Goal: Check status: Check status

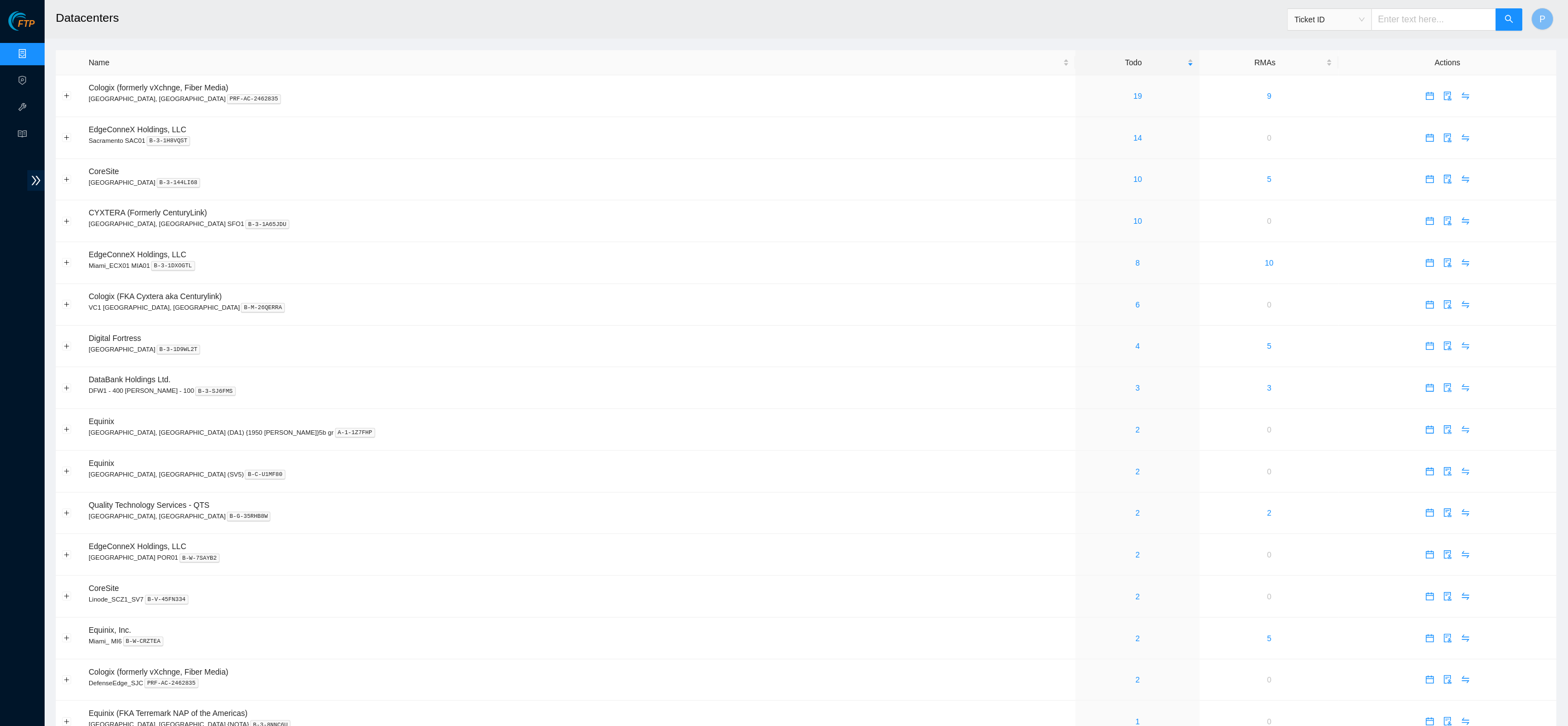
click at [1403, 21] on input "text" at bounding box center [1434, 19] width 125 height 22
click at [1345, 22] on span "Ticket ID" at bounding box center [1329, 19] width 70 height 17
click at [1323, 61] on div "RMA Number" at bounding box center [1329, 59] width 71 height 12
click at [1326, 23] on span "RMA Number" at bounding box center [1329, 19] width 70 height 17
click at [1318, 68] on div "Rack Number" at bounding box center [1329, 76] width 84 height 18
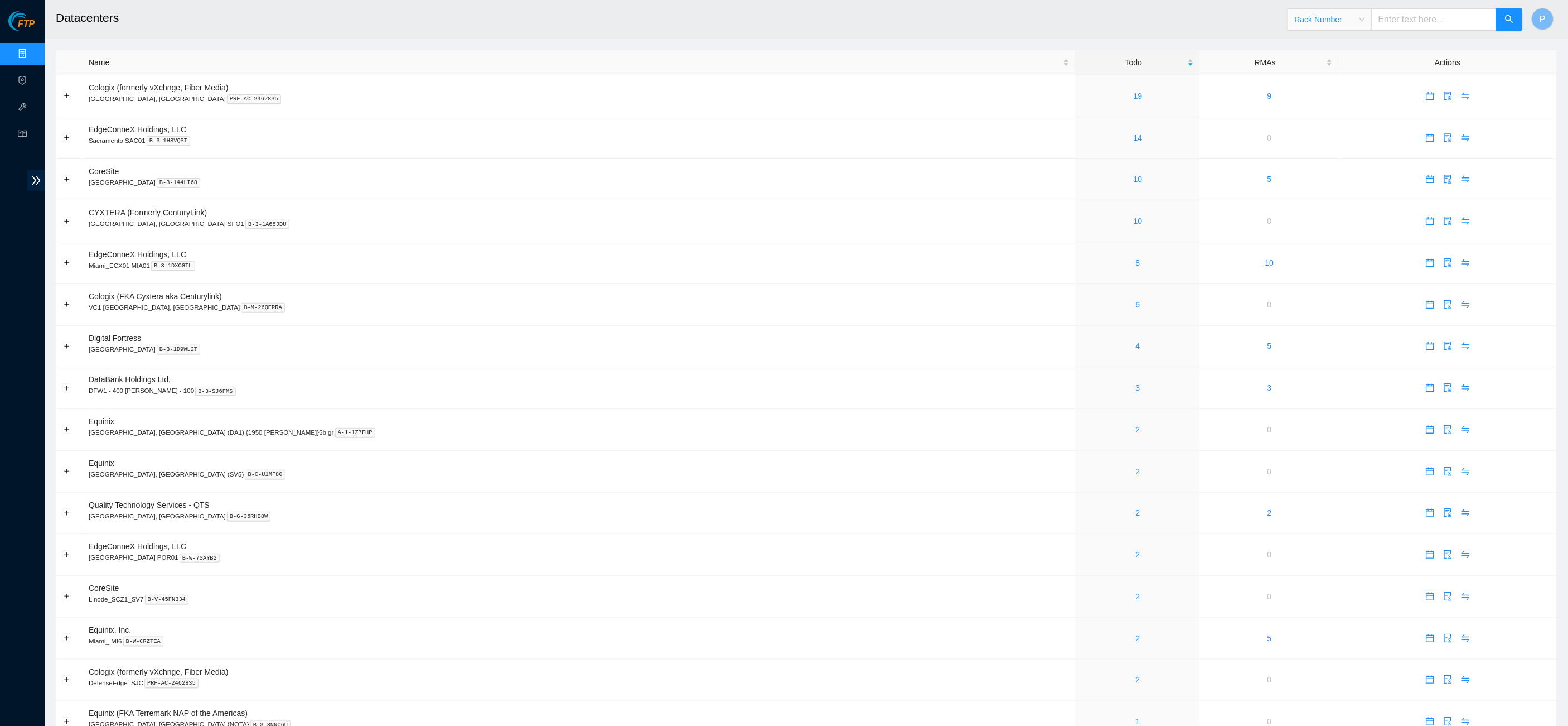
click at [1410, 10] on input "text" at bounding box center [1434, 19] width 125 height 22
type input "cl-d08"
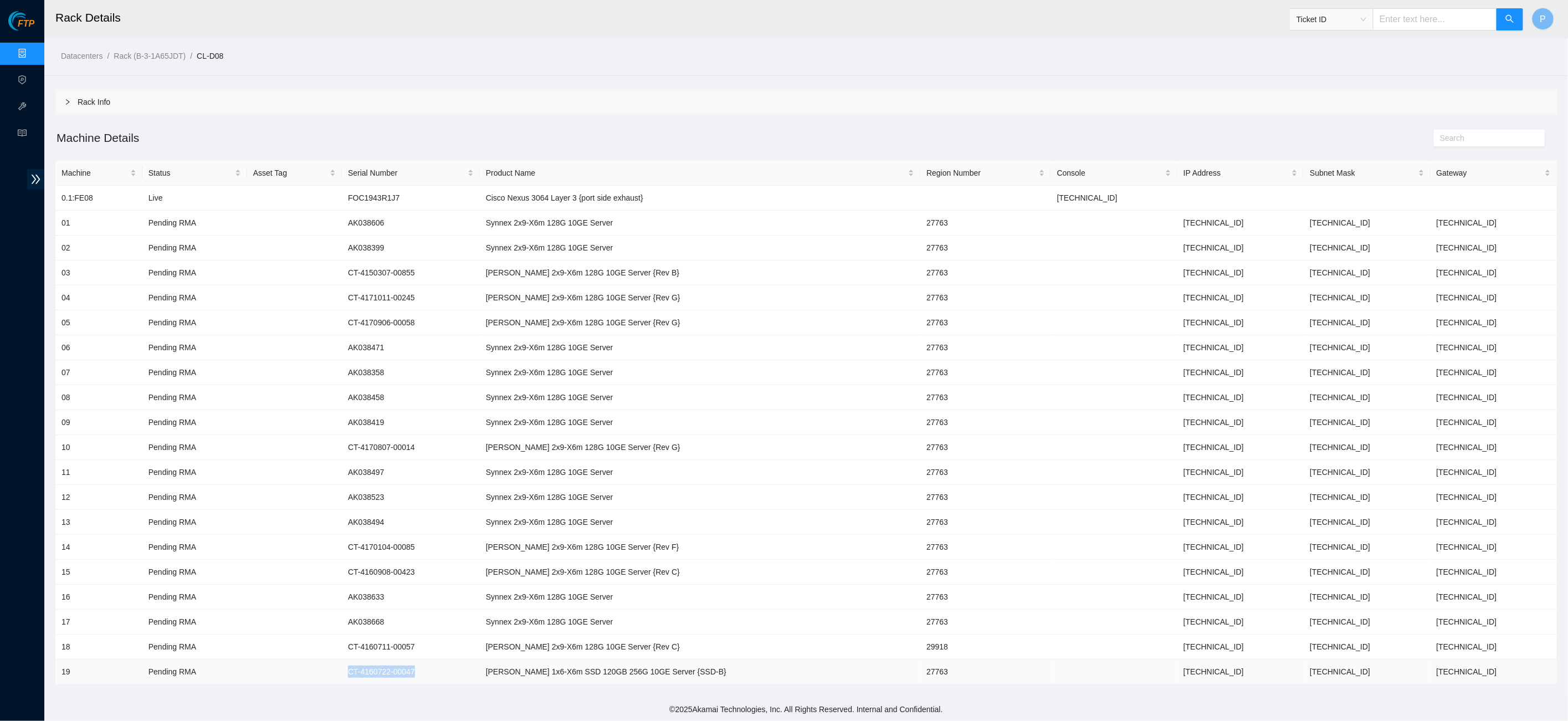
drag, startPoint x: 450, startPoint y: 662, endPoint x: 353, endPoint y: 663, distance: 97.0
click at [353, 663] on td "CT-4160722-00047" at bounding box center [411, 672] width 138 height 25
click at [1356, 18] on span "Ticket ID" at bounding box center [1331, 19] width 70 height 17
click at [1320, 72] on div "Rack Number" at bounding box center [1331, 76] width 70 height 12
click at [1412, 27] on input "text" at bounding box center [1435, 19] width 124 height 22
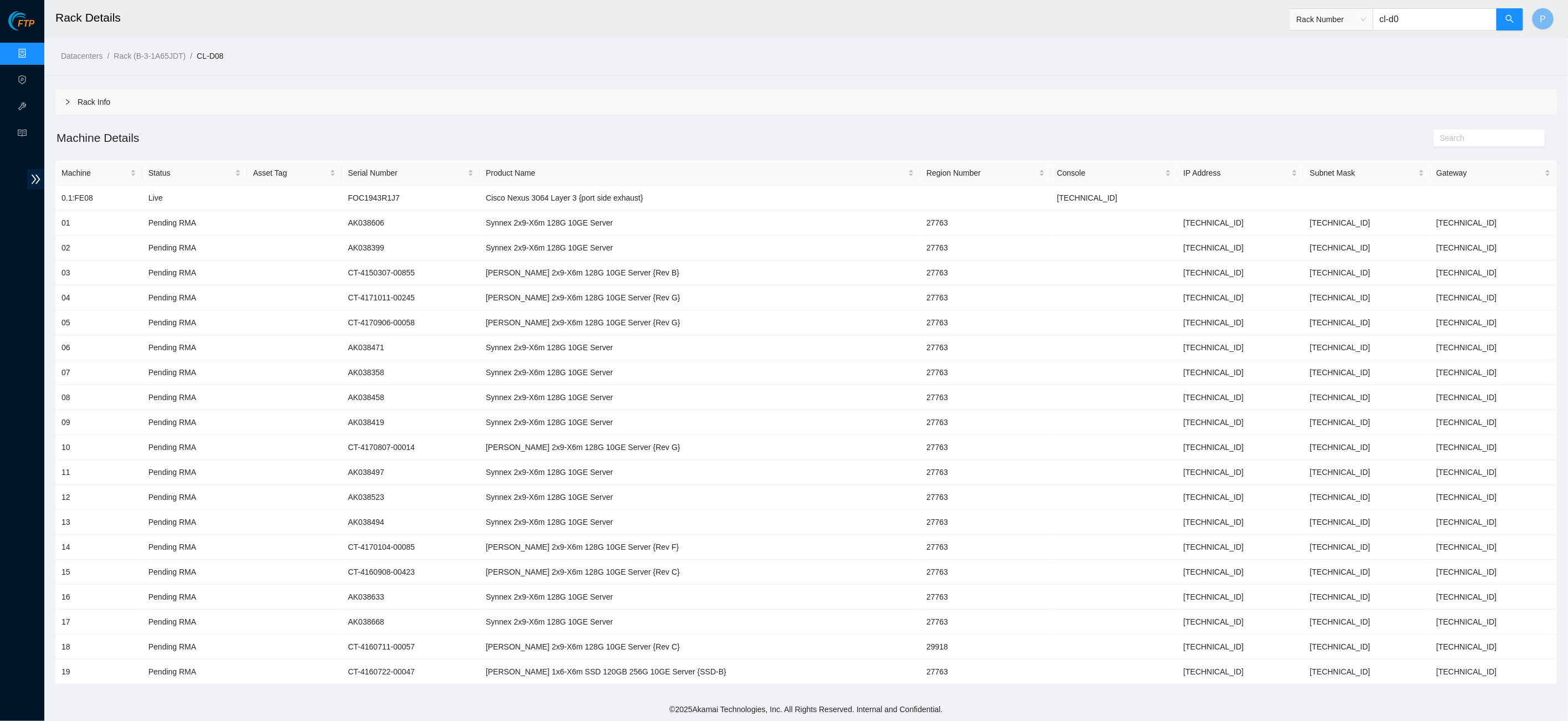
type input "cl-d09"
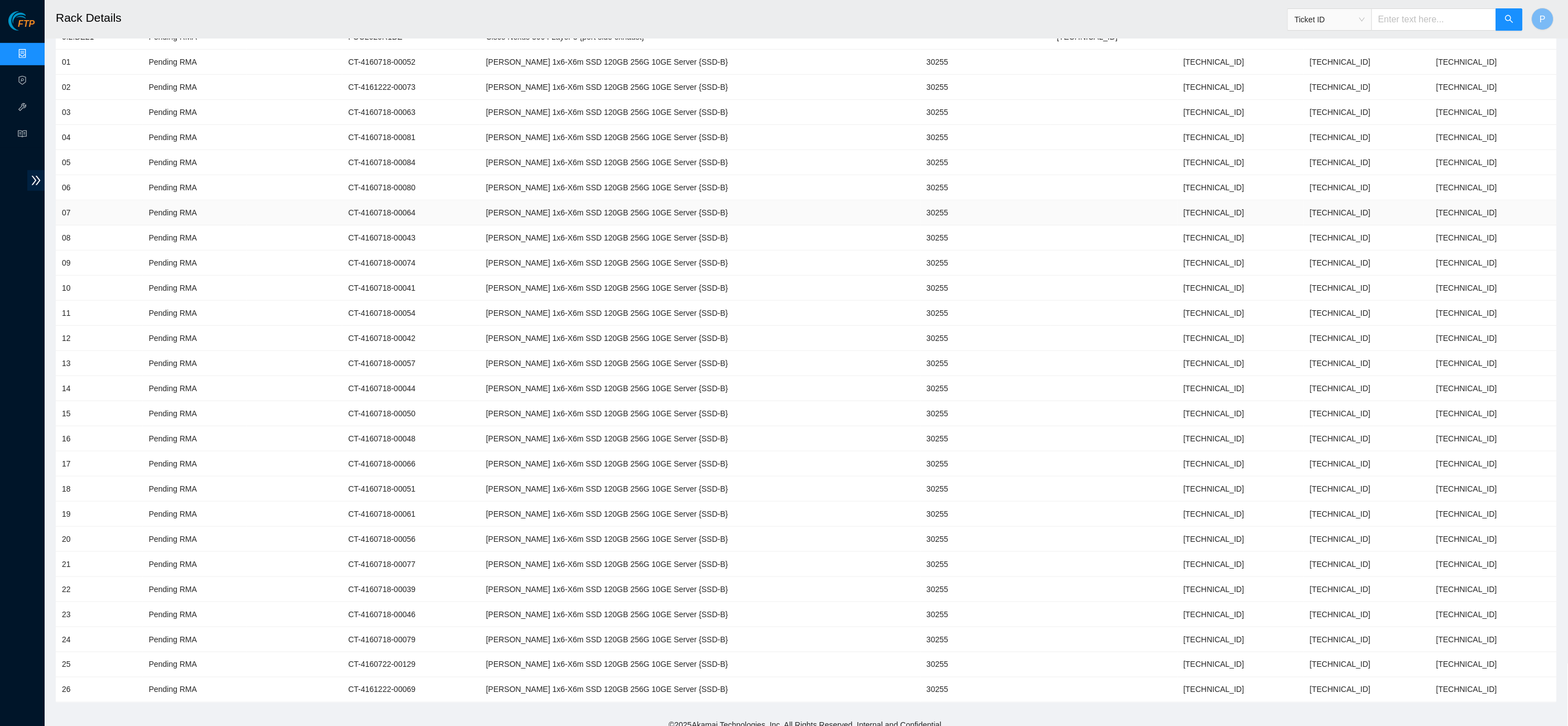
scroll to position [186, 0]
click at [1410, 27] on input "text" at bounding box center [1434, 19] width 125 height 22
click at [1333, 15] on span "Ticket ID" at bounding box center [1329, 19] width 70 height 17
click at [1333, 112] on div "Serial Number" at bounding box center [1329, 112] width 71 height 12
click at [1408, 23] on input "text" at bounding box center [1434, 19] width 125 height 22
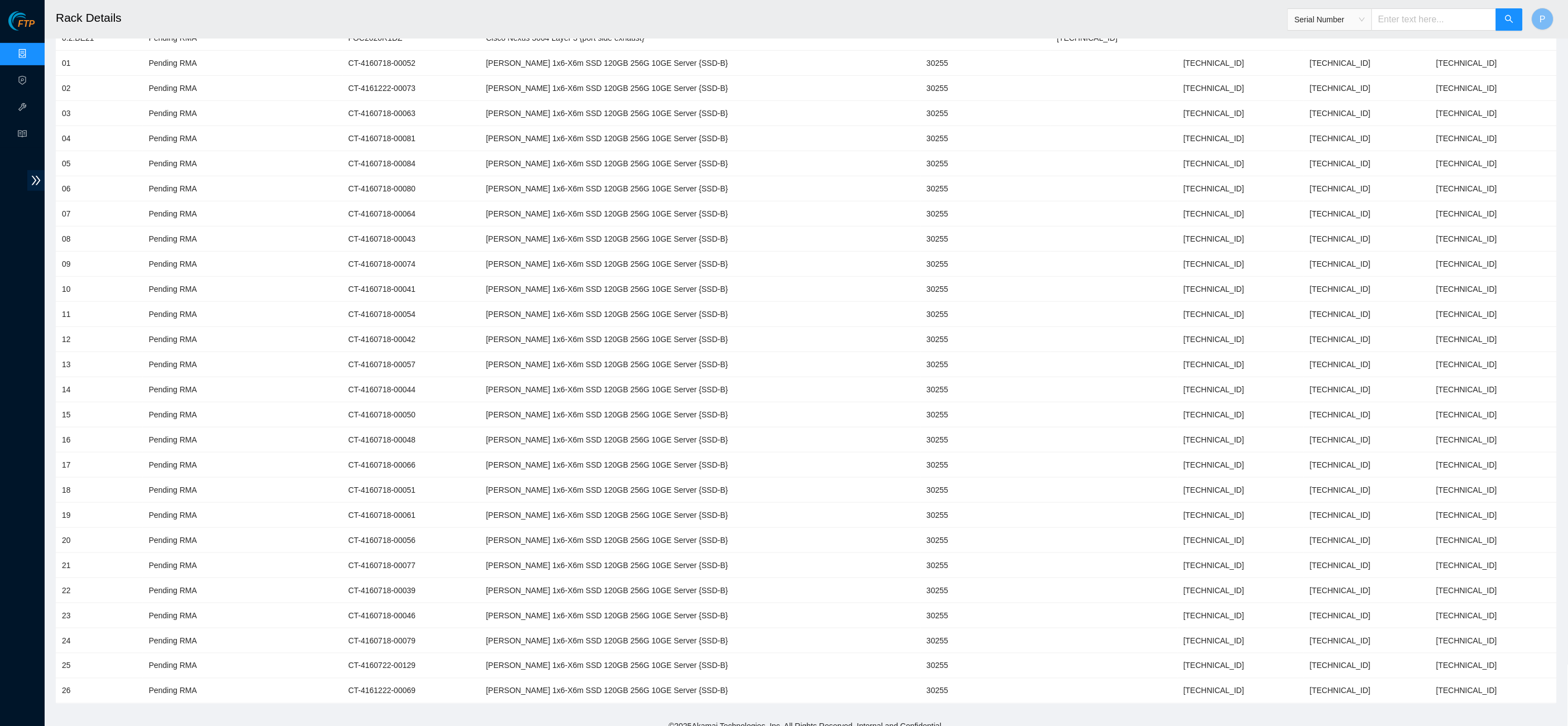
paste input "1774703"
type input "1774703"
click at [1503, 19] on button "button" at bounding box center [1510, 19] width 27 height 22
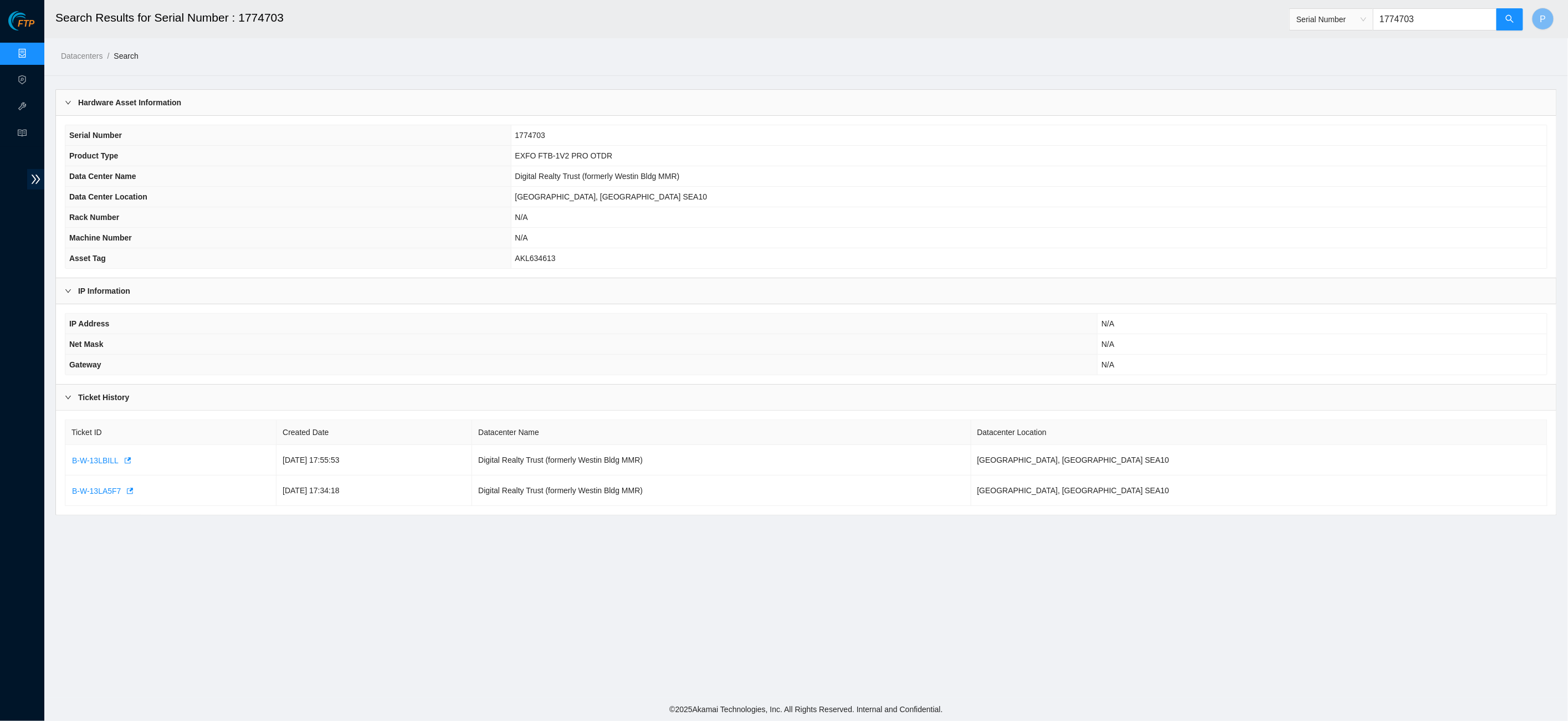
click at [715, 77] on main "Search Results for Serial Number : 1774703 Serial Number 1774703 P Datacenters …" at bounding box center [806, 349] width 1524 height 698
click at [1161, 0] on header "Search Results for Serial Number : 1774703 Serial Number 1774703 P" at bounding box center [828, 19] width 1568 height 38
click at [32, 57] on link "Data Centers" at bounding box center [54, 54] width 45 height 9
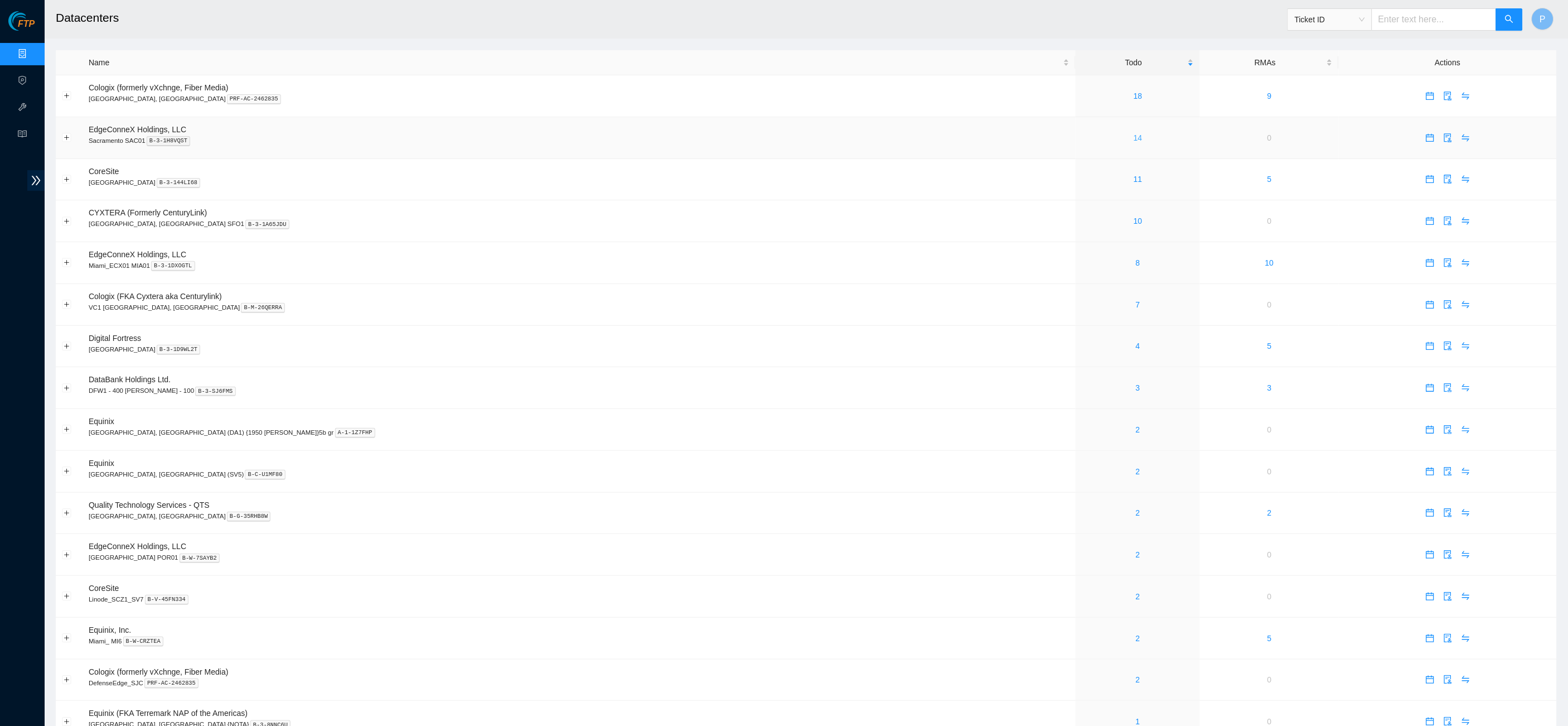
click at [1134, 133] on link "14" at bounding box center [1139, 138] width 9 height 9
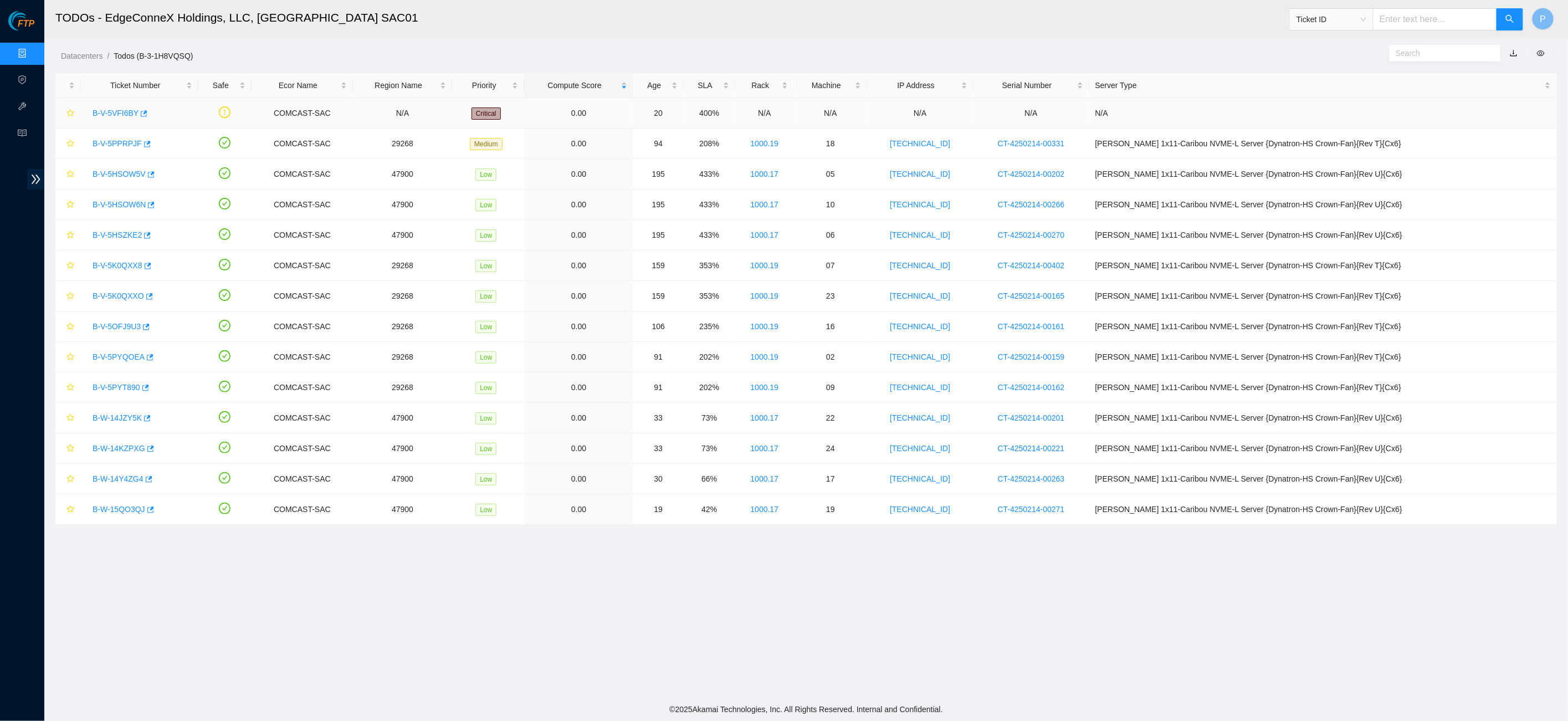
click at [128, 109] on link "B-V-5VFI6BY" at bounding box center [115, 113] width 46 height 9
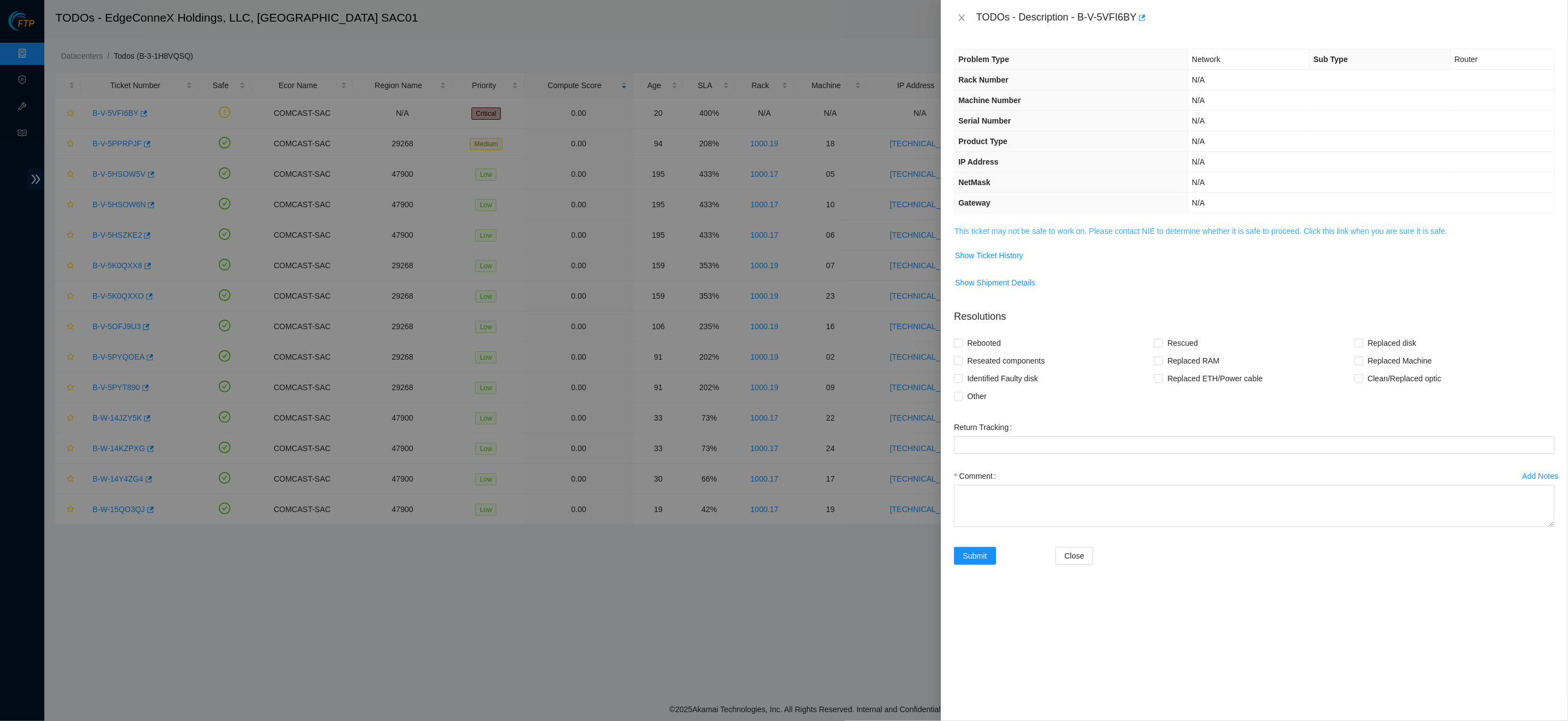
click at [1013, 226] on link "This ticket may not be safe to work on. Please contact NIE to determine whether…" at bounding box center [1201, 231] width 492 height 9
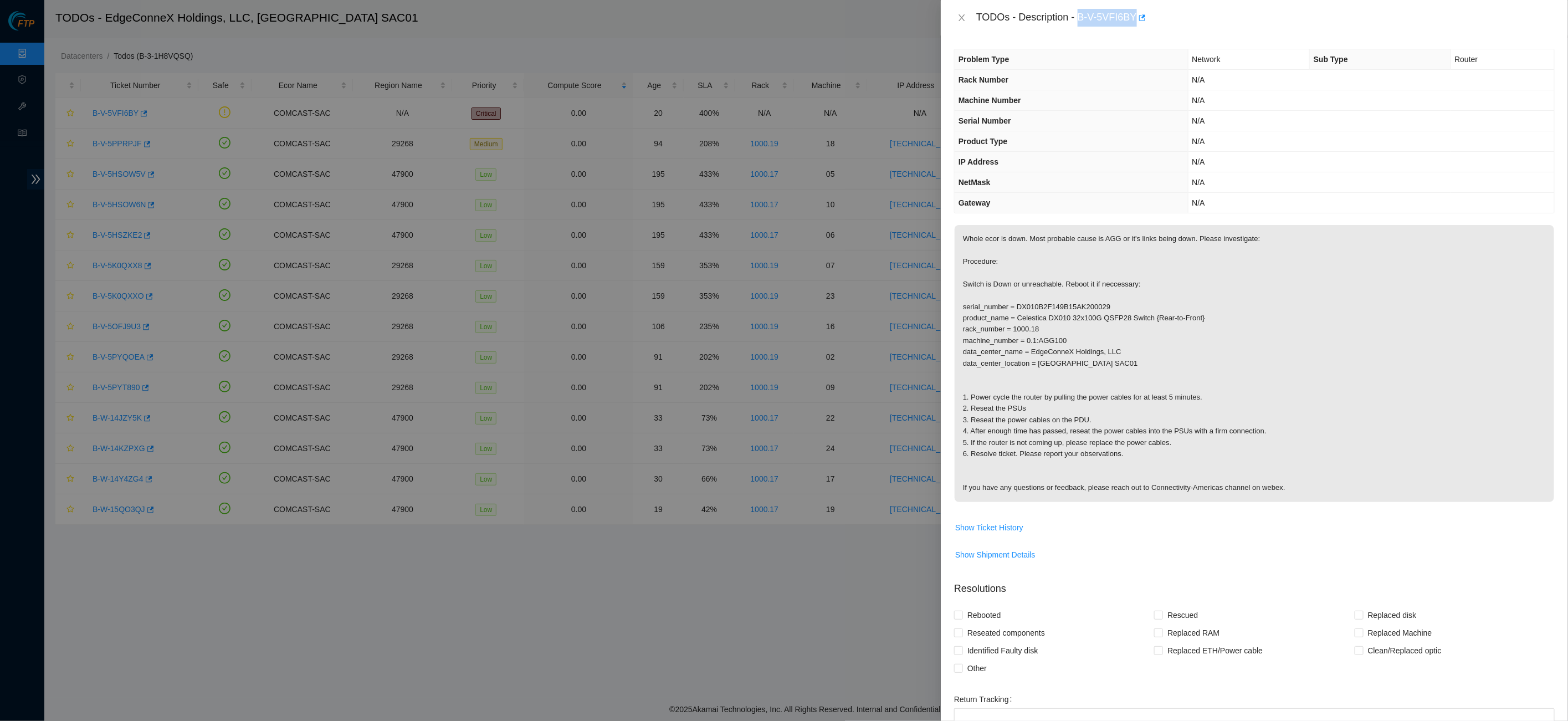
drag, startPoint x: 1084, startPoint y: 16, endPoint x: 1143, endPoint y: 12, distance: 59.1
click at [1143, 12] on div "TODOs - Description - B-V-5VFI6BY" at bounding box center [1265, 18] width 579 height 18
copy div "B-V-5VFI6BY"
click at [1102, 261] on p "Whole ecor is down. Most probable cause is AGG or it's links being down. Please…" at bounding box center [1255, 363] width 599 height 277
click at [963, 13] on icon "close" at bounding box center [963, 18] width 9 height 9
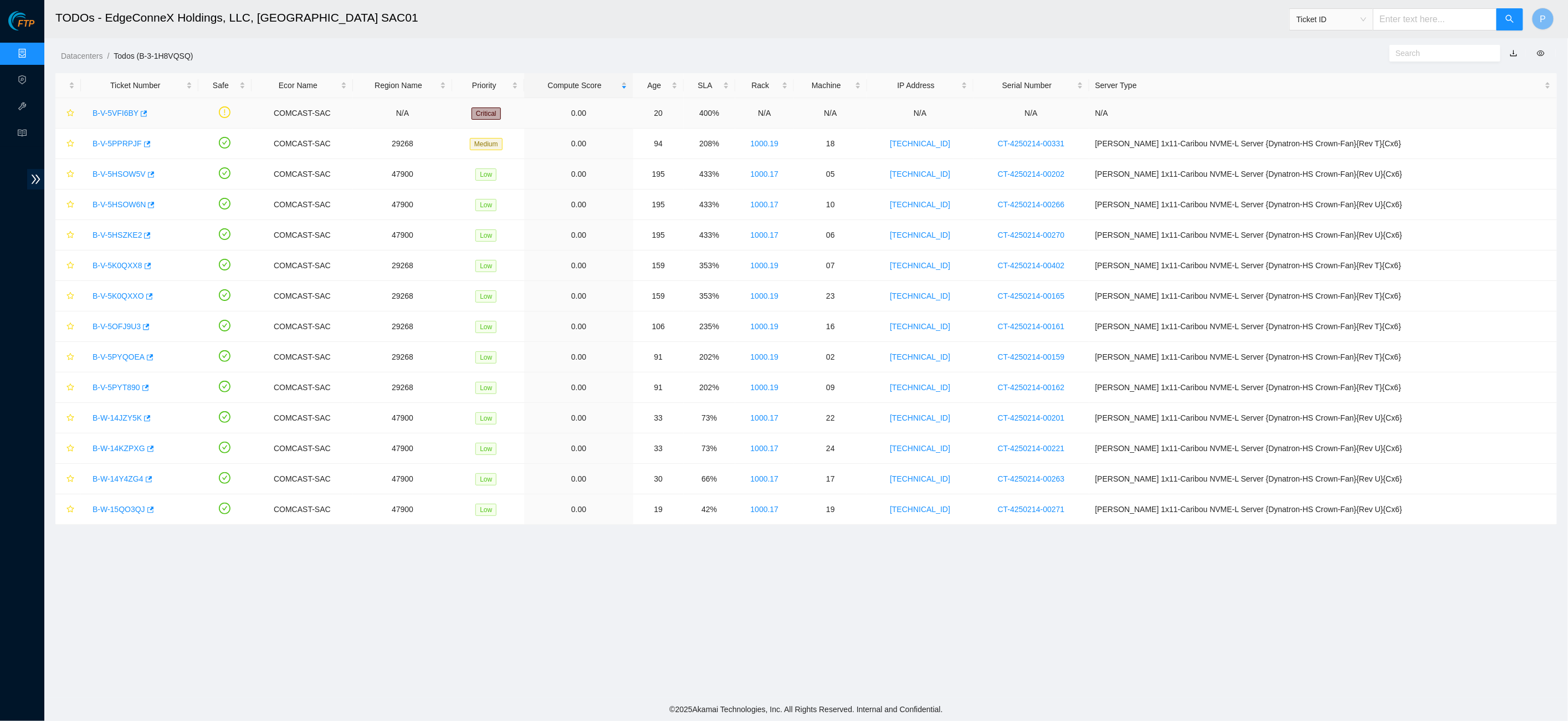
click at [127, 106] on div "B-V-5VFI6BY" at bounding box center [140, 112] width 106 height 18
click at [120, 115] on link "B-V-5VFI6BY" at bounding box center [115, 113] width 46 height 9
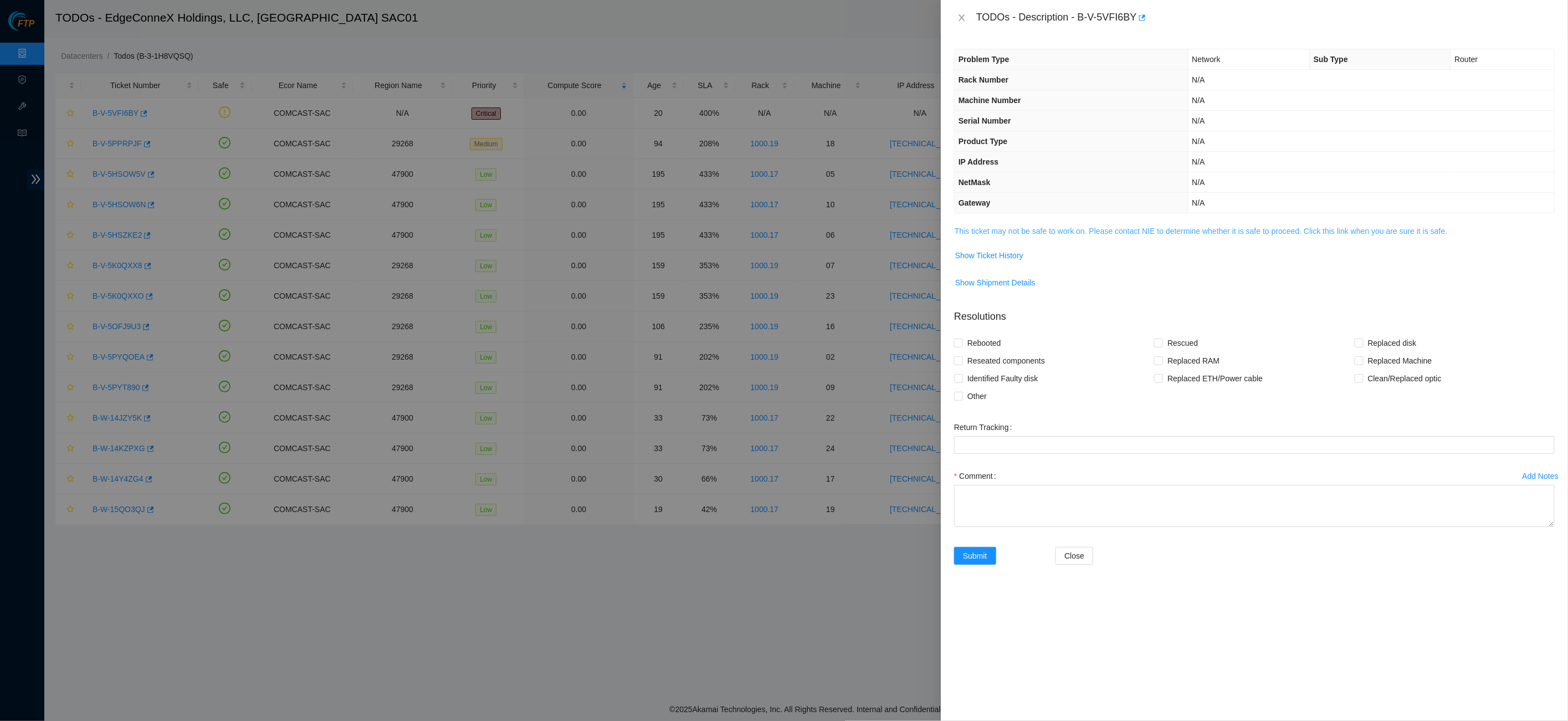
click at [1036, 226] on link "This ticket may not be safe to work on. Please contact NIE to determine whether…" at bounding box center [1201, 231] width 492 height 9
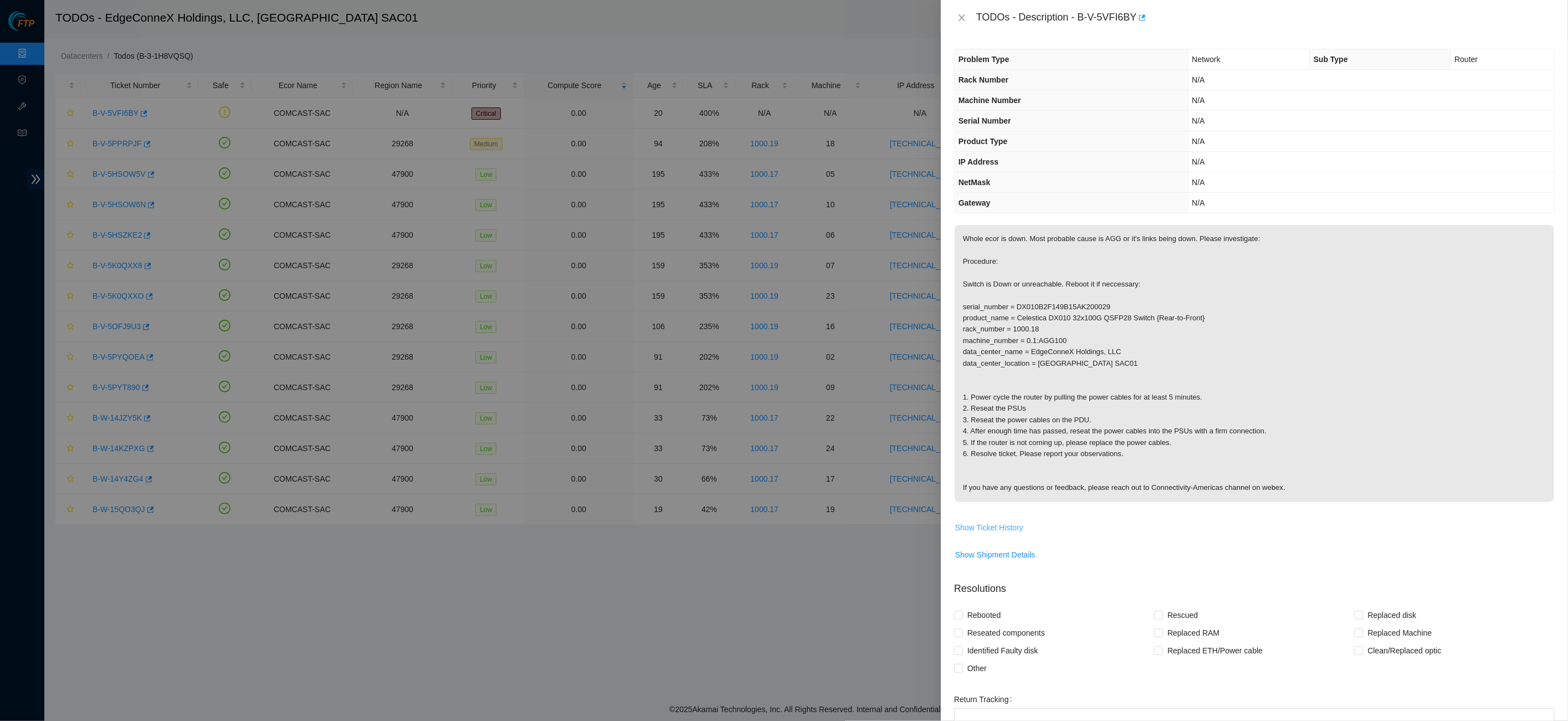
click at [1011, 521] on span "Show Ticket History" at bounding box center [989, 528] width 68 height 12
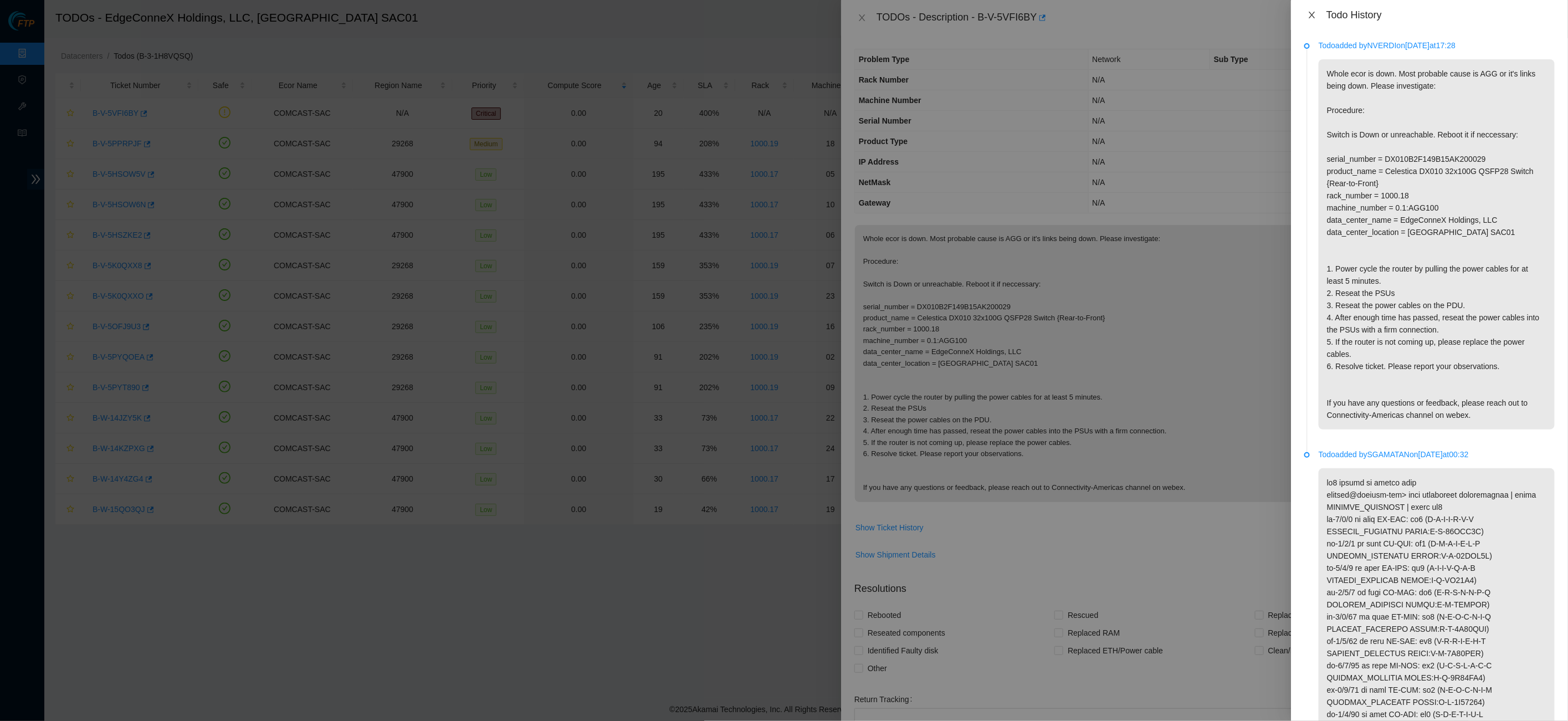
click at [1320, 15] on button "Close" at bounding box center [1312, 15] width 15 height 11
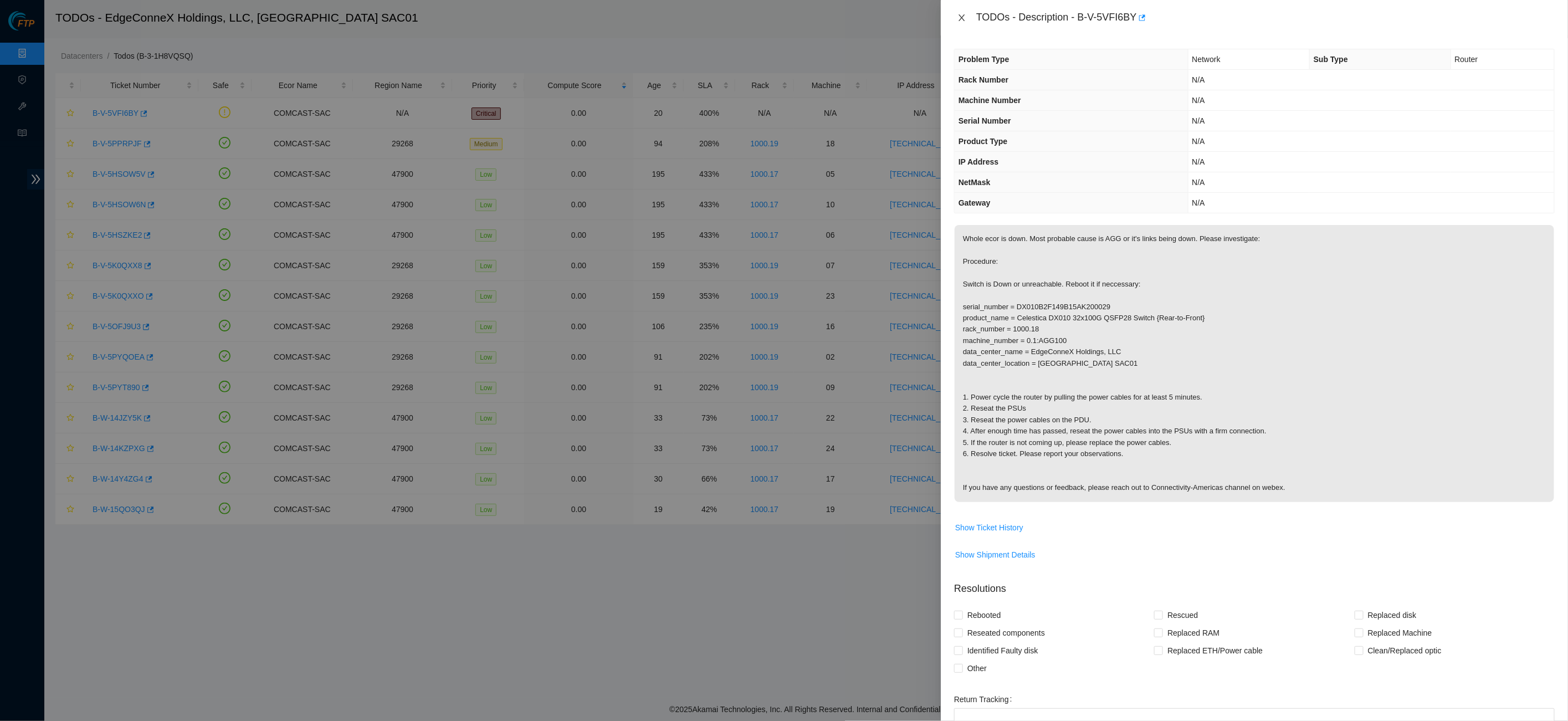
click at [958, 20] on icon "close" at bounding box center [963, 18] width 9 height 9
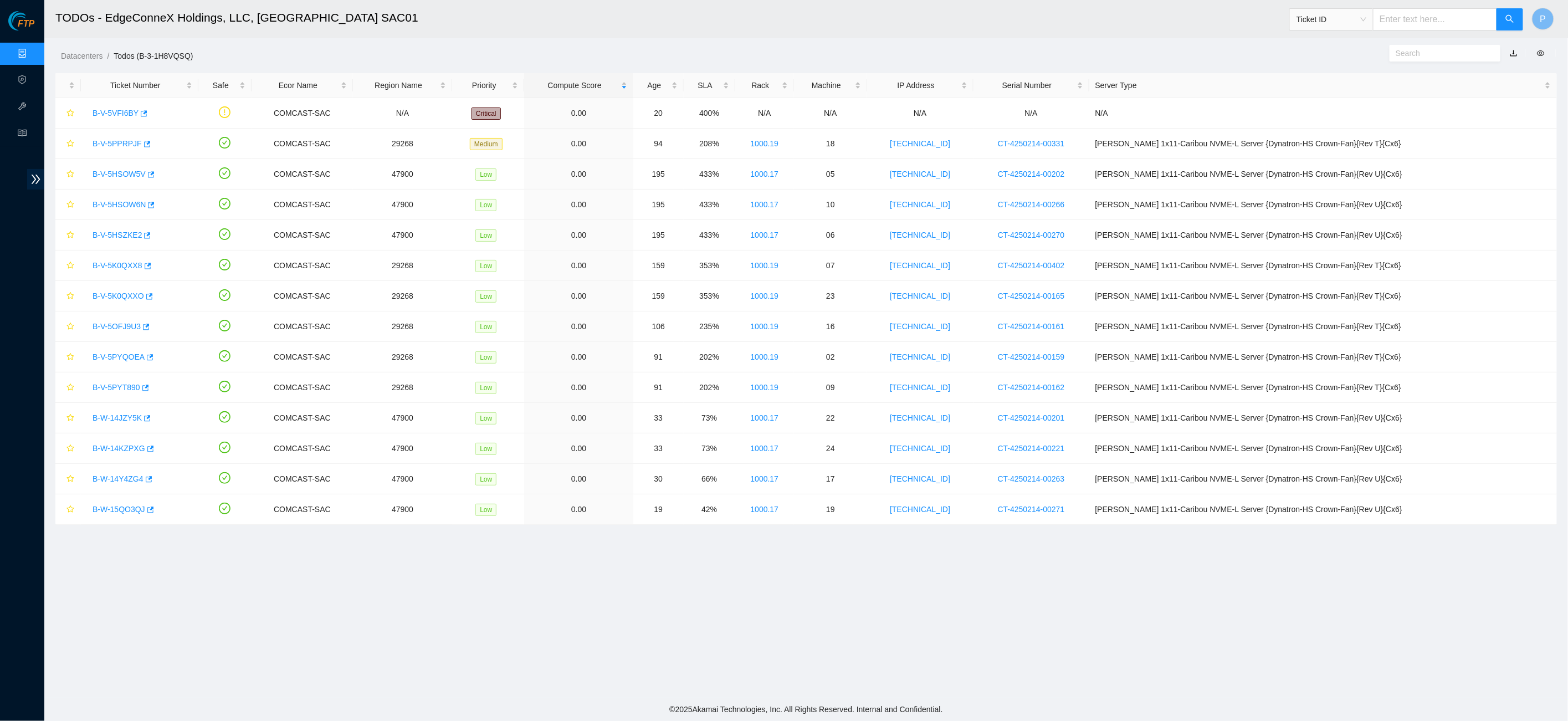
click at [778, 47] on div "Datacenters / Todos (B-3-1H8VQSQ) /" at bounding box center [615, 31] width 1143 height 62
click at [37, 53] on link "Data Centers" at bounding box center [54, 54] width 45 height 9
